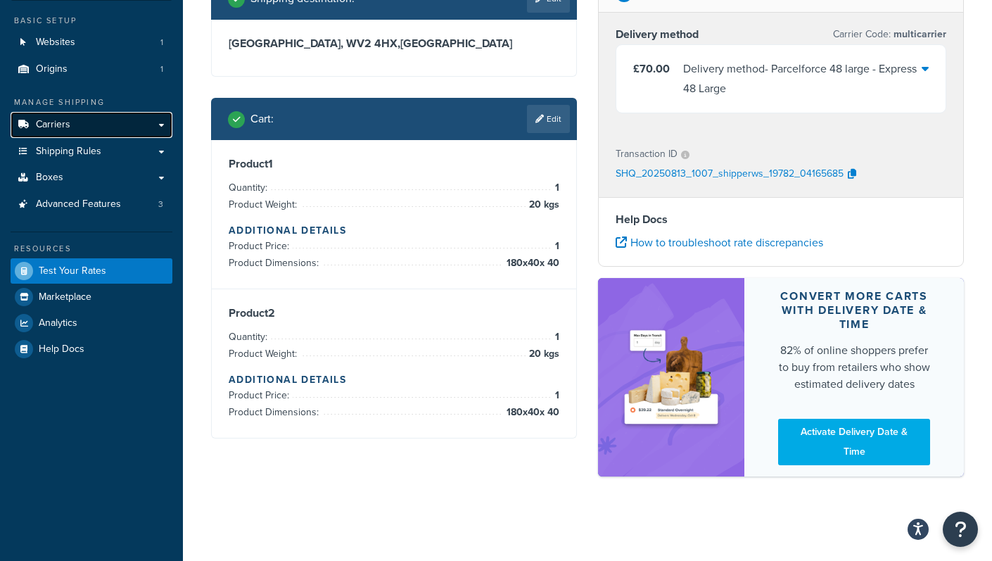
click at [87, 126] on link "Carriers" at bounding box center [92, 125] width 162 height 26
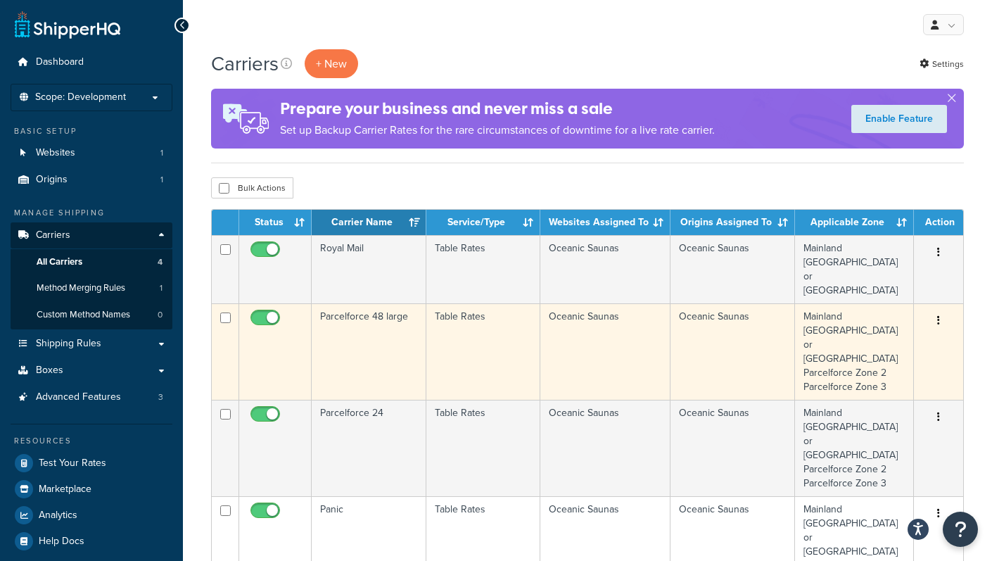
click at [352, 311] on td "Parcelforce 48 large" at bounding box center [369, 351] width 115 height 96
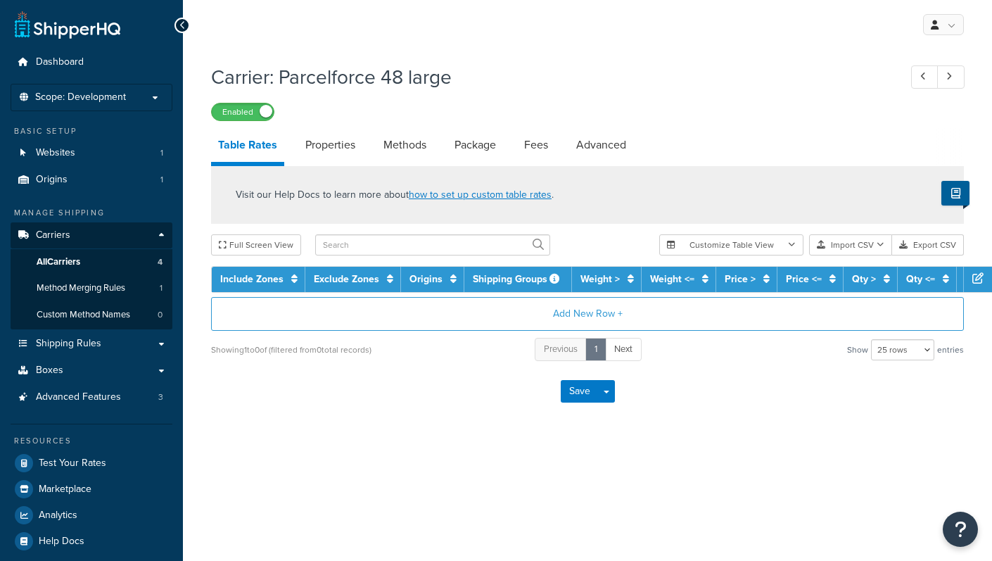
select select "25"
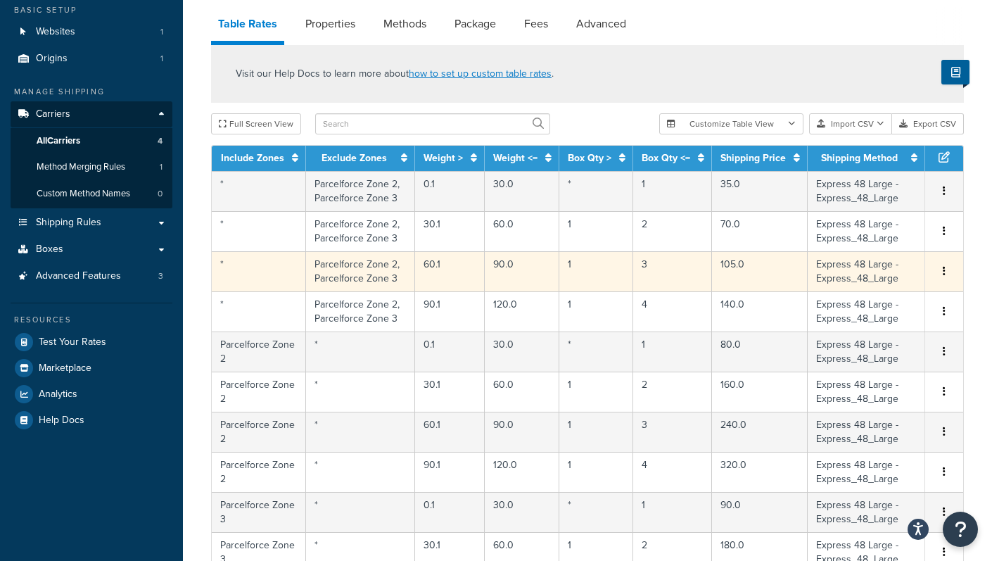
scroll to position [114, 0]
